Goal: Go to known website: Access a specific website the user already knows

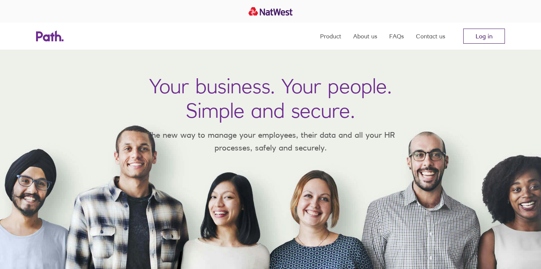
click at [489, 38] on link "Log in" at bounding box center [484, 36] width 42 height 15
click at [486, 39] on link "Log in" at bounding box center [484, 36] width 42 height 15
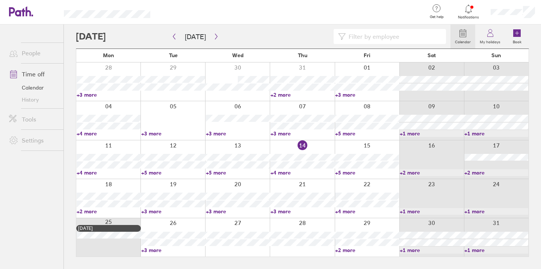
click at [154, 253] on link "+3 more" at bounding box center [173, 250] width 64 height 7
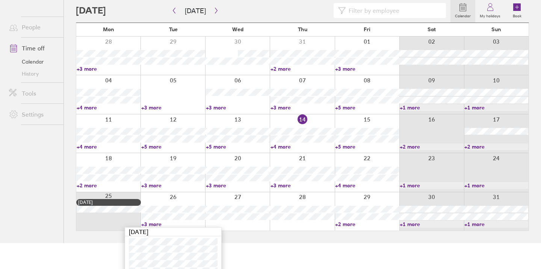
scroll to position [35, 0]
